Goal: Task Accomplishment & Management: Use online tool/utility

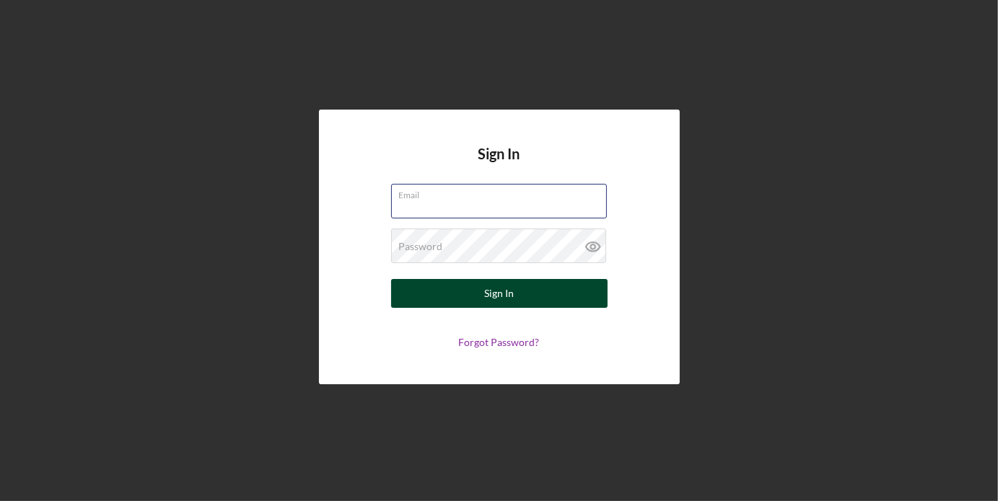
type input "[PERSON_NAME][EMAIL_ADDRESS][DOMAIN_NAME]"
click at [494, 297] on div "Sign In" at bounding box center [499, 293] width 30 height 29
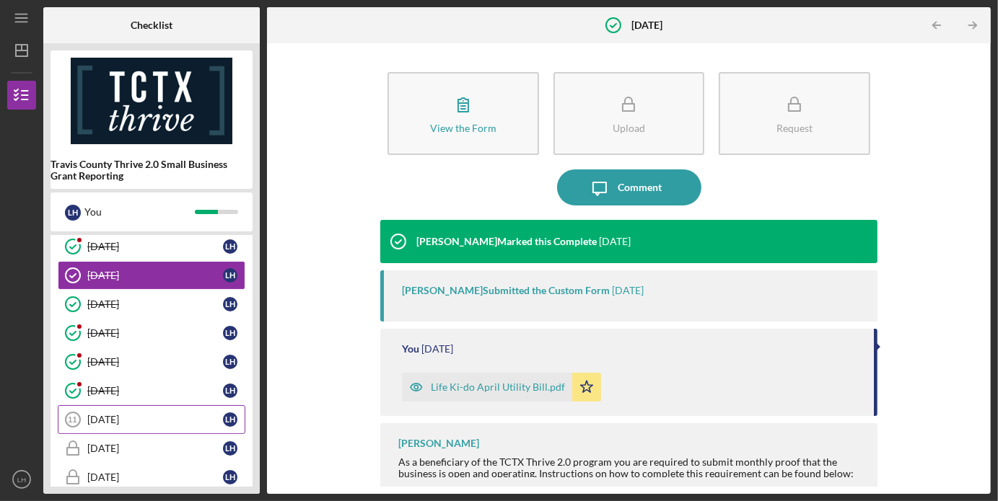
scroll to position [232, 0]
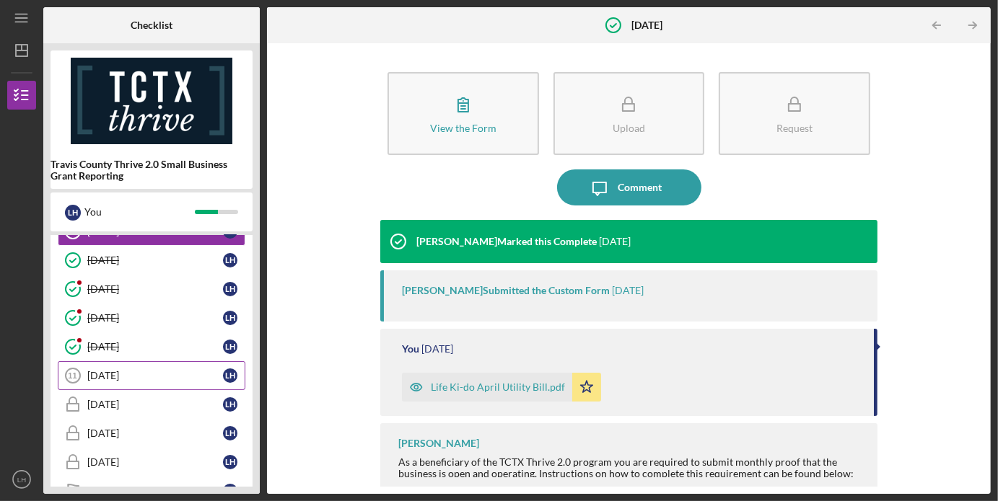
click at [162, 370] on div "[DATE]" at bounding box center [155, 376] width 136 height 12
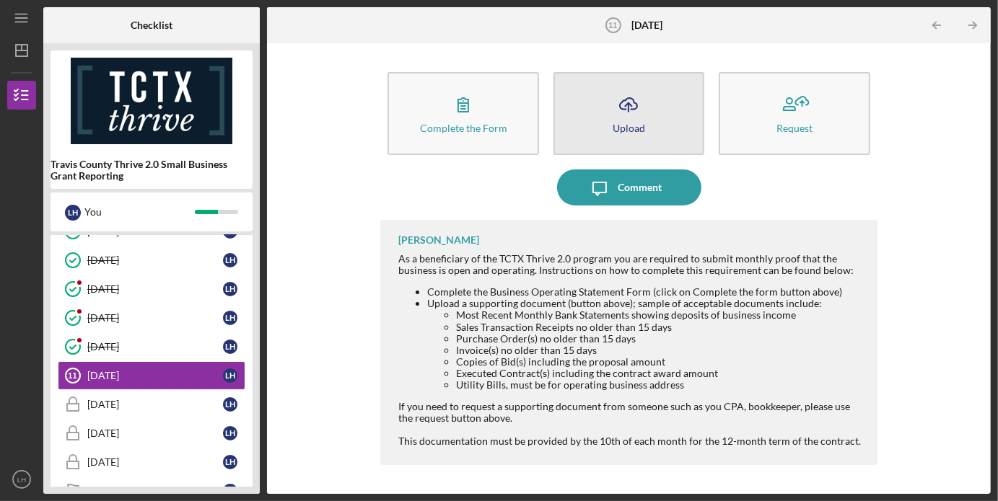
click at [616, 120] on icon "Icon/Upload" at bounding box center [628, 105] width 36 height 36
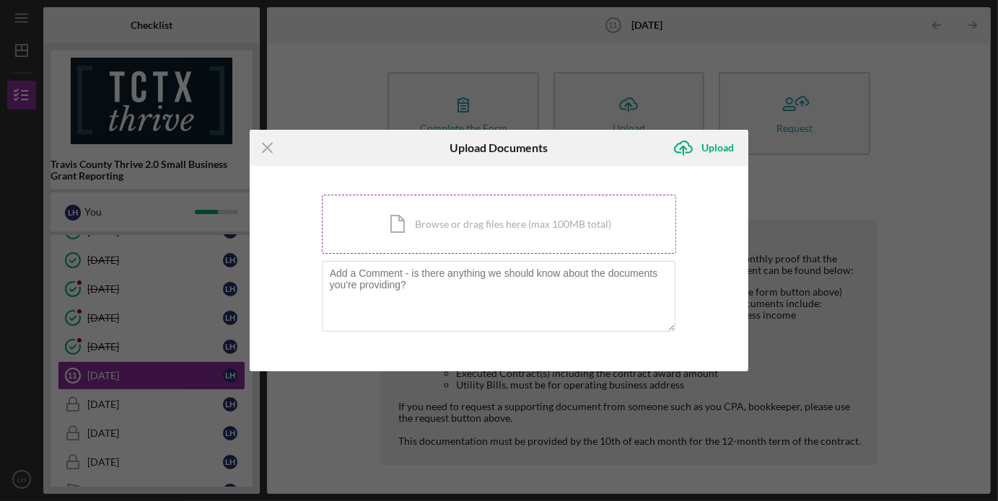
click at [456, 226] on div "Icon/Document Browse or drag files here (max 100MB total) Tap to choose files o…" at bounding box center [499, 224] width 355 height 59
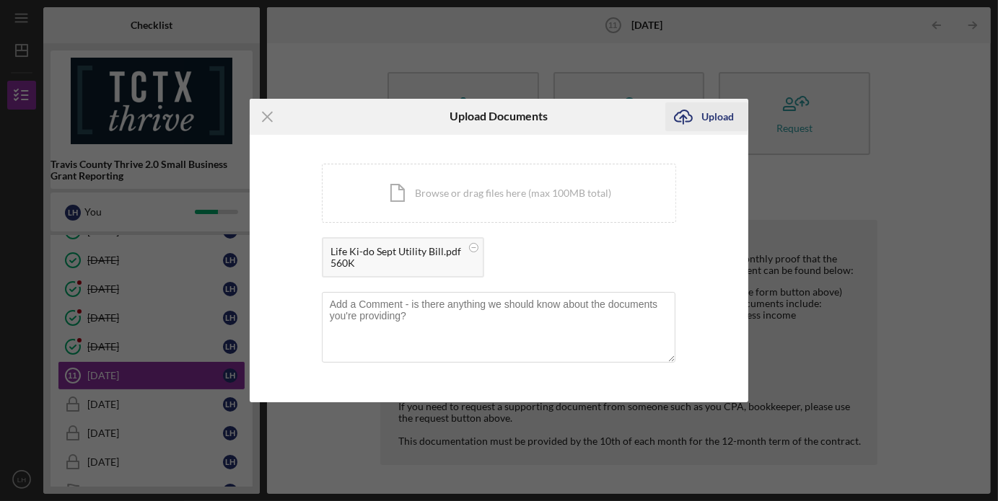
click at [716, 116] on div "Upload" at bounding box center [717, 116] width 32 height 29
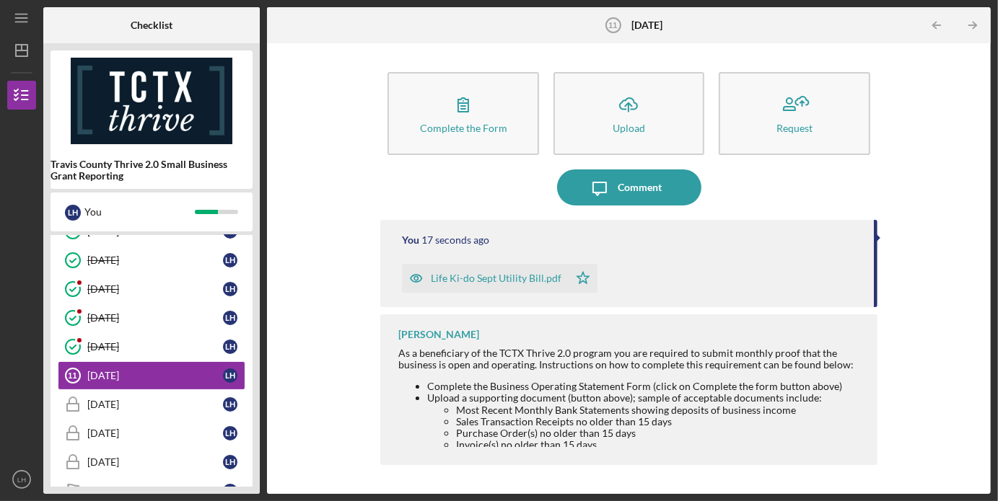
click at [876, 291] on div "You 17 seconds ago Life Ki-do Sept Utility Bill.pdf Icon/Star" at bounding box center [628, 263] width 496 height 87
